Goal: Download file/media

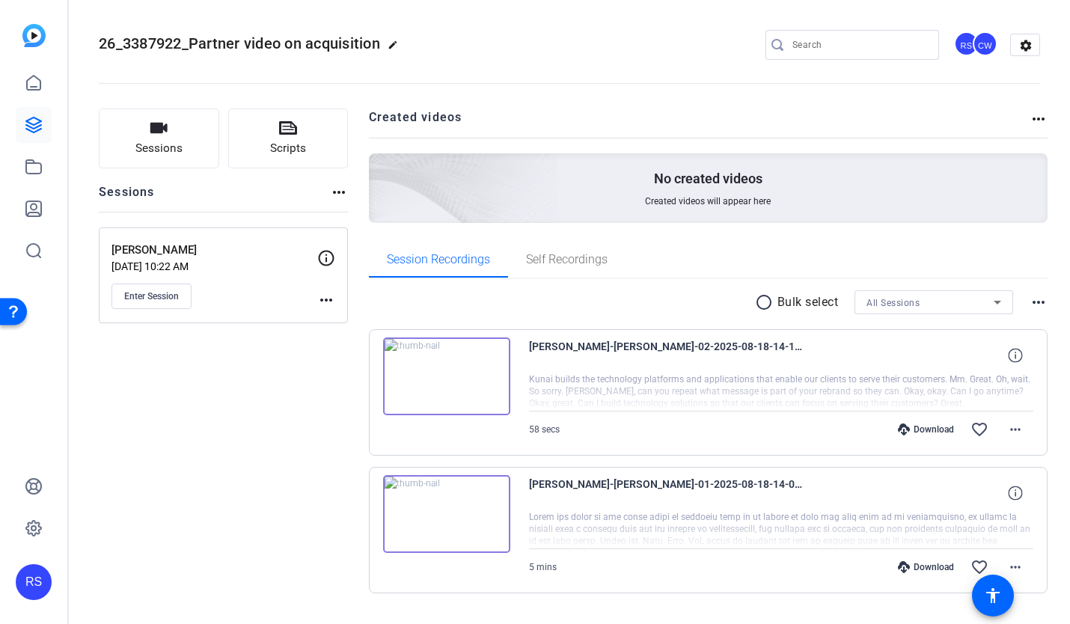
click at [1037, 303] on mat-icon "more_horiz" at bounding box center [1039, 302] width 18 height 18
click at [1037, 277] on div at bounding box center [535, 312] width 1070 height 624
click at [916, 427] on div "Download" at bounding box center [926, 430] width 71 height 12
click at [915, 567] on div "Download" at bounding box center [926, 567] width 71 height 12
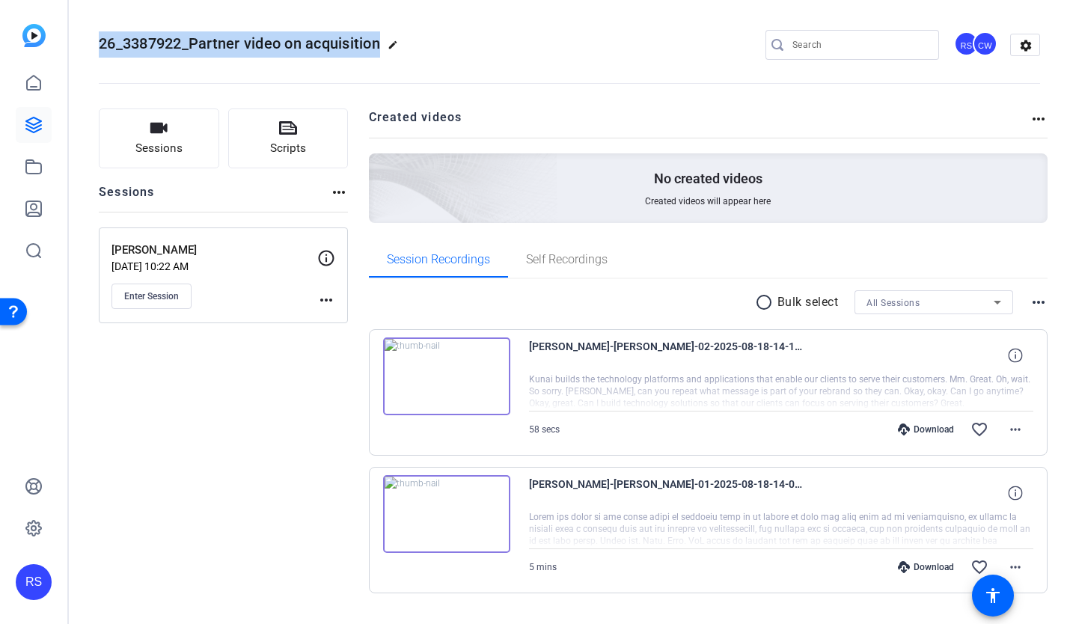
drag, startPoint x: 384, startPoint y: 43, endPoint x: 94, endPoint y: 32, distance: 290.6
click at [94, 32] on mat-toolbar "26_3387922_Partner video on acquisition edit RS CW settings" at bounding box center [570, 45] width 1002 height 90
copy span "26_3387922_Partner video on acquisition"
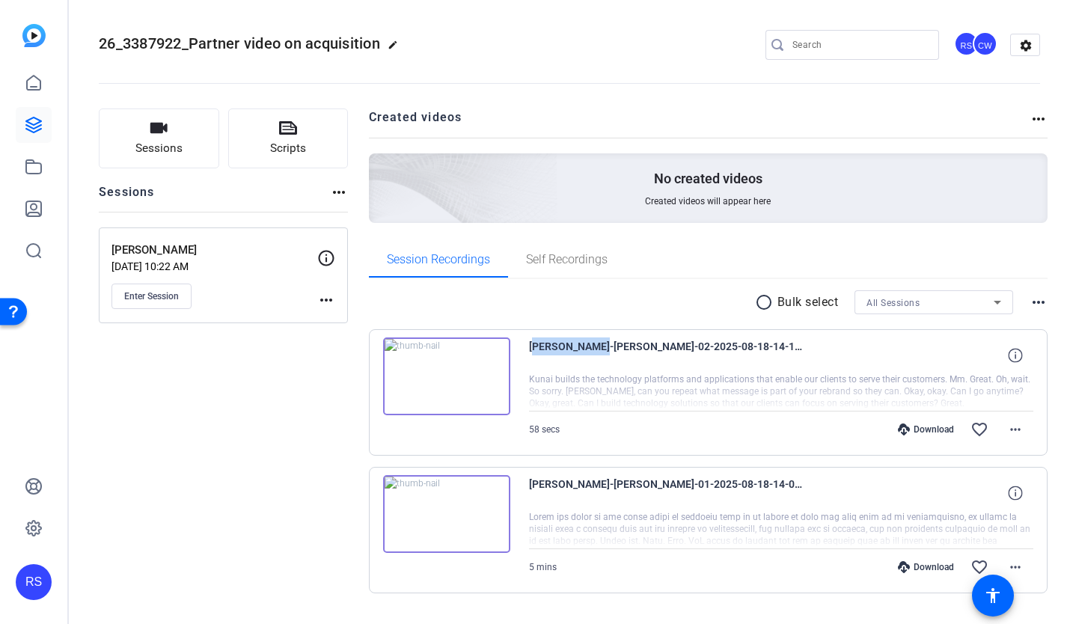
drag, startPoint x: 595, startPoint y: 347, endPoint x: 526, endPoint y: 345, distance: 68.9
click at [526, 345] on div "[PERSON_NAME]-[PERSON_NAME]-02-2025-08-18-14-14-27-973-0 Kunai builds the techn…" at bounding box center [709, 392] width 680 height 127
copy span "[PERSON_NAME]"
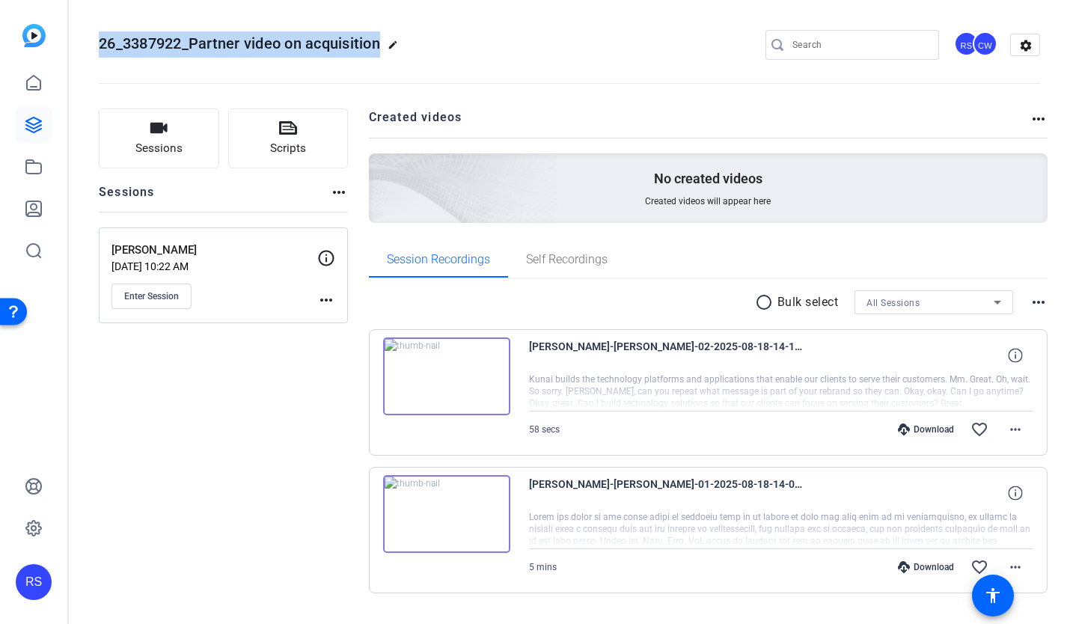
drag, startPoint x: 381, startPoint y: 43, endPoint x: 91, endPoint y: 46, distance: 289.7
click at [91, 46] on mat-toolbar "26_3387922_Partner video on acquisition edit RS CW settings" at bounding box center [570, 45] width 1002 height 90
copy span "26_3387922_Partner video on acquisition"
